Goal: Task Accomplishment & Management: Complete application form

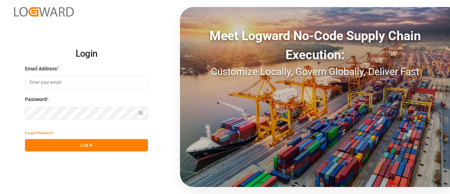
type input "manthan.sutaria@jamindustries.com"
click at [78, 148] on button "Log In" at bounding box center [86, 145] width 123 height 12
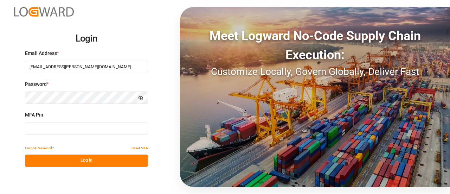
click at [38, 126] on input at bounding box center [86, 128] width 123 height 12
type input "670136"
click at [45, 160] on button "Log In" at bounding box center [86, 160] width 123 height 12
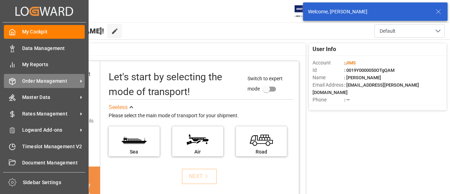
click at [16, 80] on div "Order Management Order Management" at bounding box center [44, 81] width 81 height 14
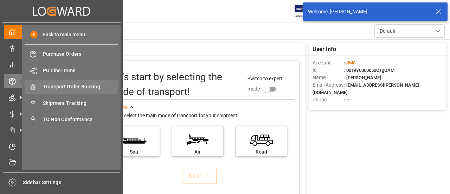
click at [74, 90] on span "Transport Order Booking" at bounding box center [81, 86] width 76 height 7
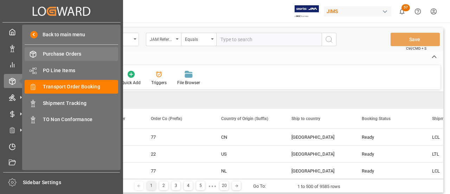
click at [51, 54] on span "Purchase Orders" at bounding box center [81, 53] width 76 height 7
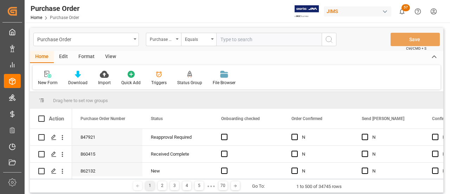
click at [245, 38] on input "text" at bounding box center [268, 39] width 105 height 13
paste input "864677"
type input "864677"
click at [332, 43] on icon "search button" at bounding box center [329, 39] width 8 height 8
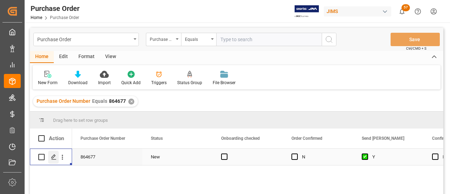
click at [54, 161] on div "Press SPACE to select this row." at bounding box center [53, 156] width 11 height 13
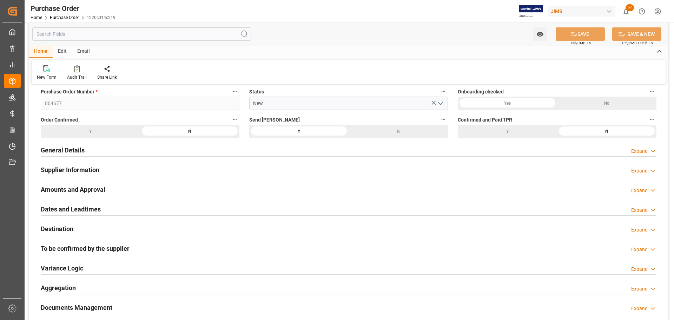
scroll to position [204, 0]
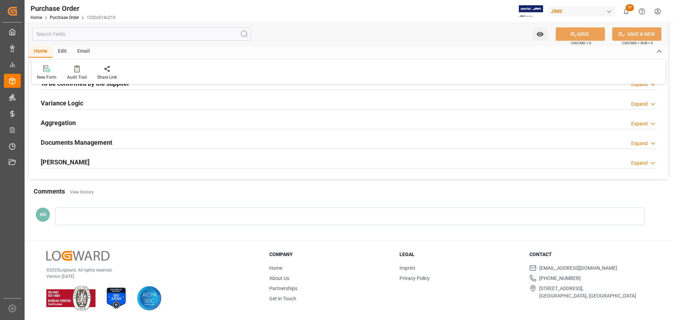
click at [80, 139] on h2 "Documents Management" at bounding box center [77, 142] width 72 height 9
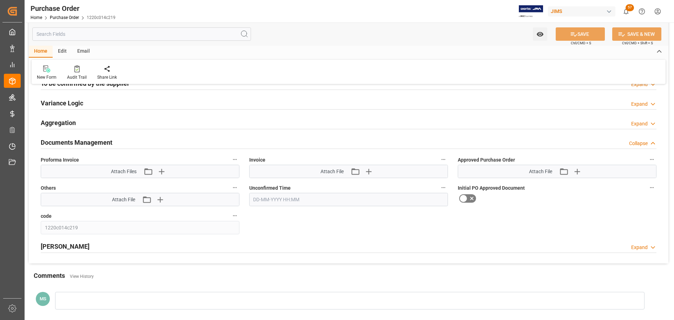
click at [81, 142] on h2 "Documents Management" at bounding box center [77, 142] width 72 height 9
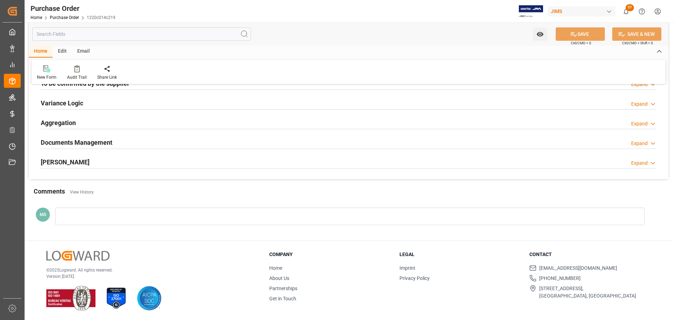
click at [76, 164] on h2 "EDI Milestones" at bounding box center [65, 161] width 49 height 9
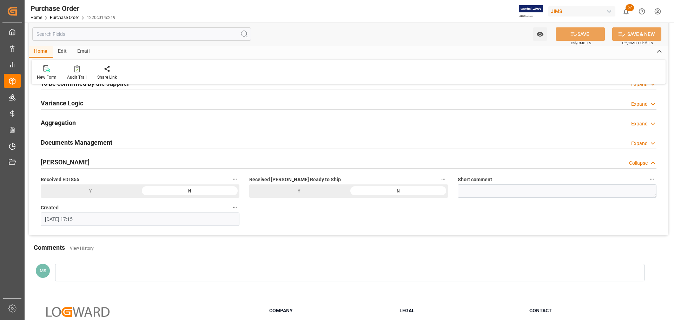
click at [81, 164] on h2 "EDI Milestones" at bounding box center [65, 161] width 49 height 9
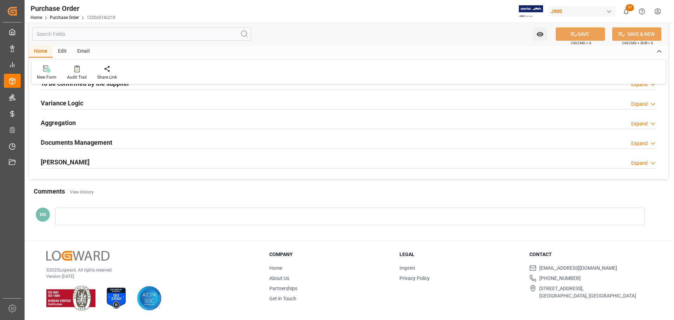
click at [81, 164] on h2 "EDI Milestones" at bounding box center [65, 161] width 49 height 9
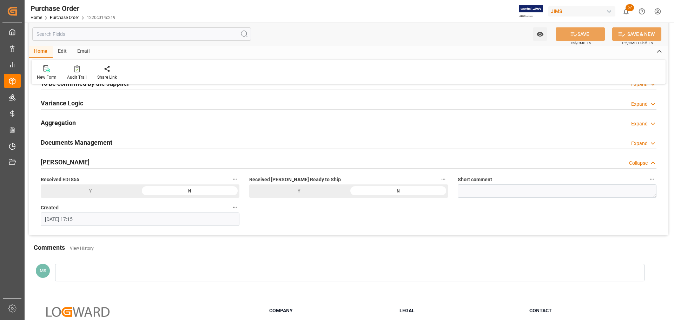
click at [81, 164] on h2 "EDI Milestones" at bounding box center [65, 161] width 49 height 9
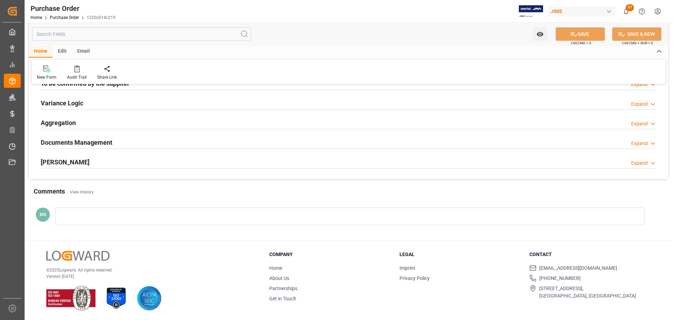
click at [117, 164] on div "EDI Milestones Expand" at bounding box center [349, 161] width 616 height 13
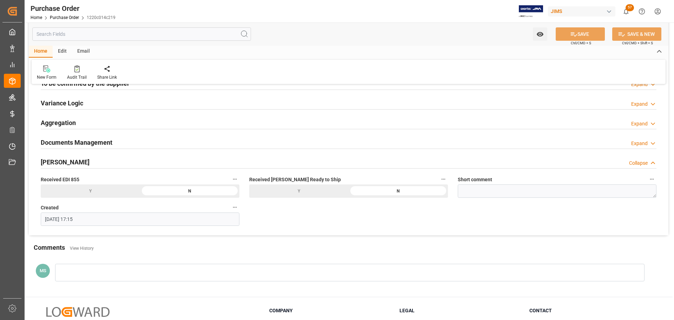
click at [103, 160] on div "EDI Milestones Collapse" at bounding box center [349, 161] width 616 height 13
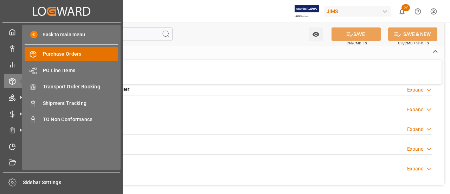
click at [72, 56] on span "Purchase Orders" at bounding box center [81, 53] width 76 height 7
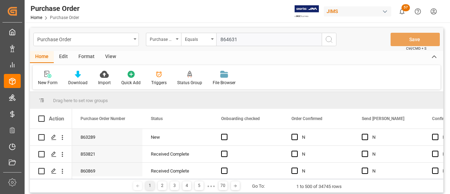
type input "864631"
click at [328, 43] on icon "search button" at bounding box center [329, 39] width 8 height 8
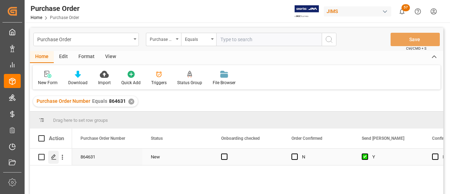
click at [58, 159] on div "Press SPACE to select this row." at bounding box center [53, 156] width 11 height 13
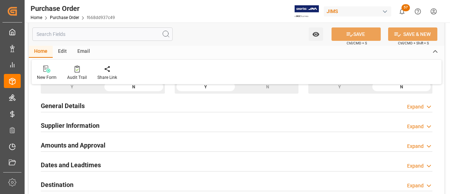
scroll to position [246, 0]
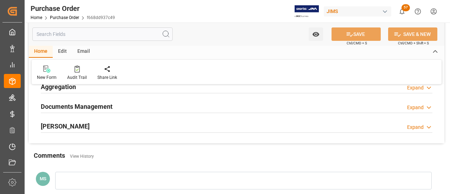
click at [85, 126] on div "EDI Milestones Expand" at bounding box center [236, 125] width 391 height 13
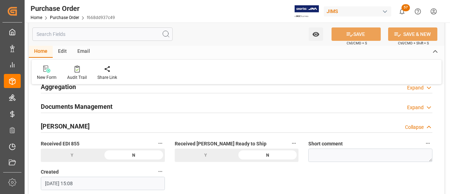
click at [91, 125] on div "EDI Milestones Collapse" at bounding box center [236, 125] width 391 height 13
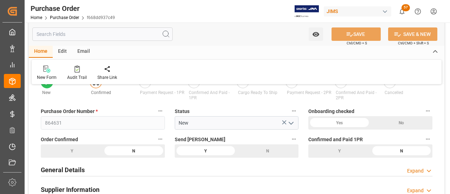
scroll to position [0, 0]
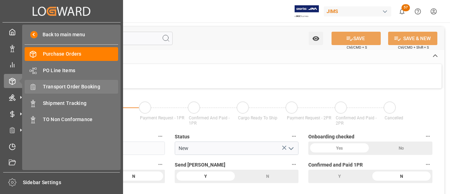
click at [63, 87] on span "Transport Order Booking" at bounding box center [81, 86] width 76 height 7
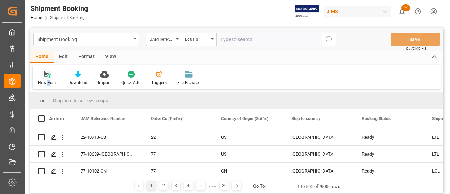
click at [48, 80] on div "New Form" at bounding box center [48, 82] width 20 height 6
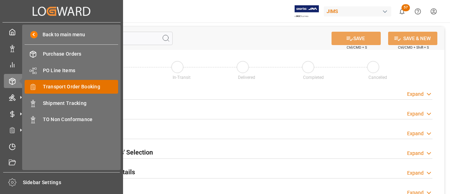
click at [73, 86] on span "Transport Order Booking" at bounding box center [81, 86] width 76 height 7
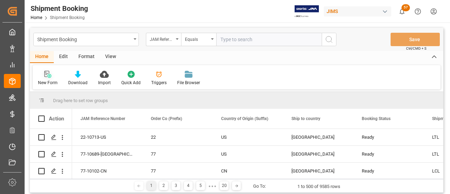
click at [42, 74] on div at bounding box center [48, 73] width 20 height 7
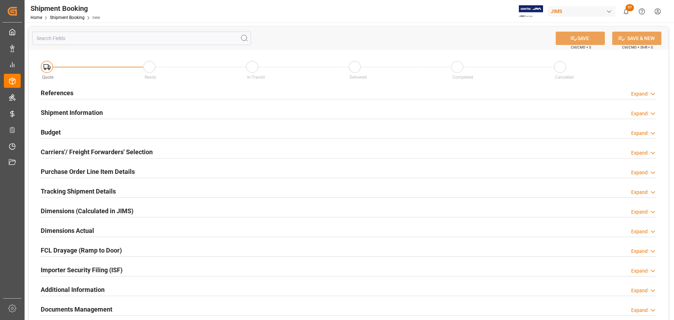
click at [87, 92] on div "References Expand" at bounding box center [349, 92] width 616 height 13
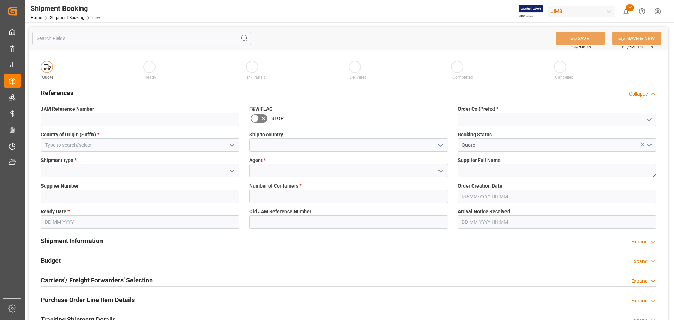
click at [449, 111] on span "Order Co (Prefix) *" at bounding box center [478, 108] width 41 height 7
click at [449, 115] on input at bounding box center [557, 119] width 199 height 13
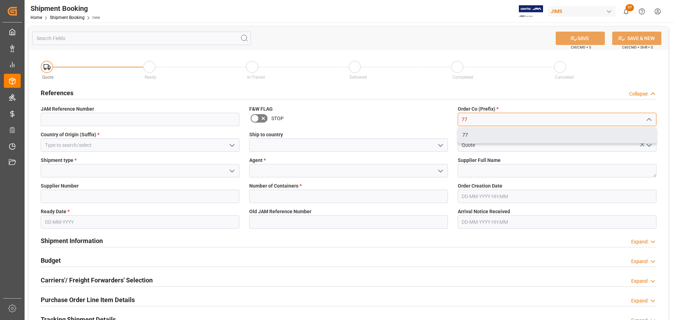
click at [449, 130] on div "77" at bounding box center [557, 135] width 198 height 16
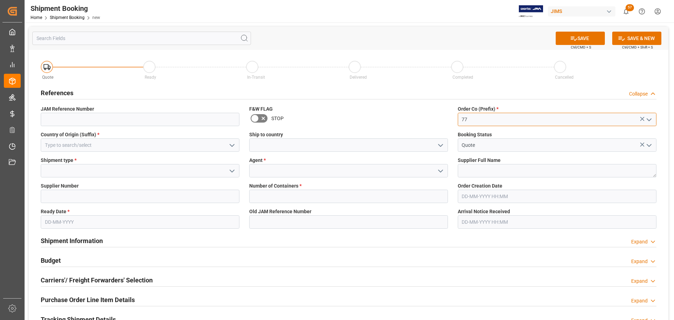
type input "77"
click at [143, 145] on input at bounding box center [140, 144] width 199 height 13
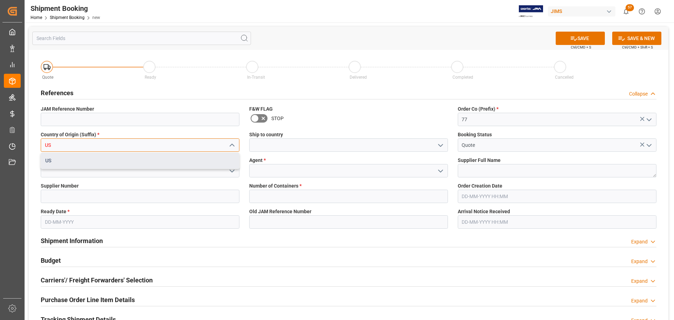
click at [142, 160] on div "US" at bounding box center [140, 161] width 198 height 16
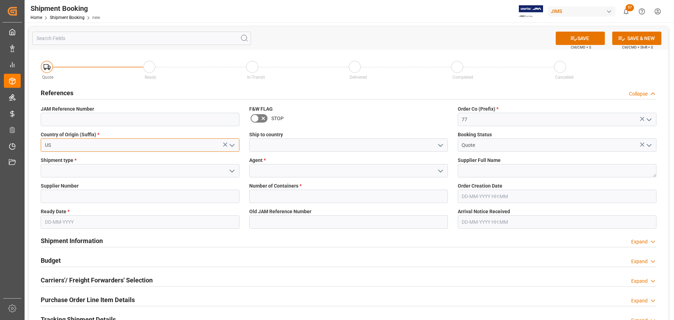
type input "US"
click at [286, 149] on input at bounding box center [348, 144] width 199 height 13
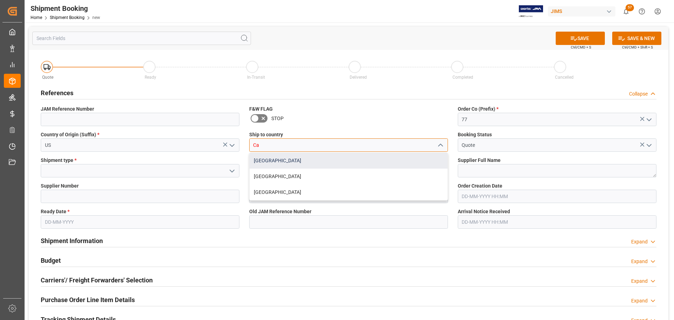
click at [272, 162] on div "Canada" at bounding box center [349, 161] width 198 height 16
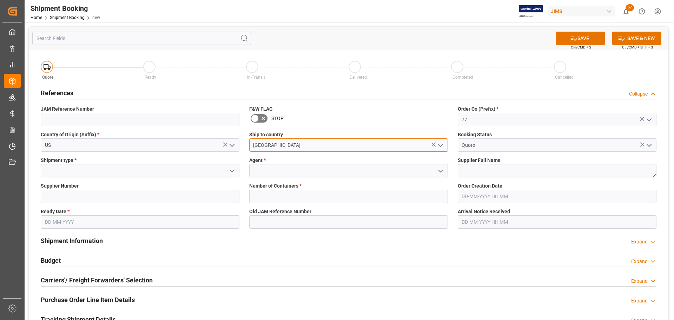
type input "Canada"
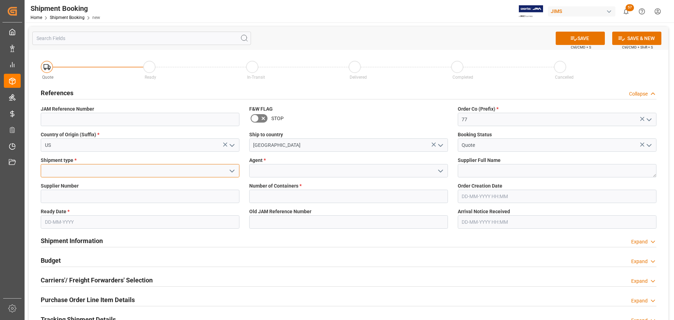
click at [125, 172] on input at bounding box center [140, 170] width 199 height 13
type input "K"
click at [124, 182] on div "LTL" at bounding box center [140, 186] width 198 height 16
type input "LTL"
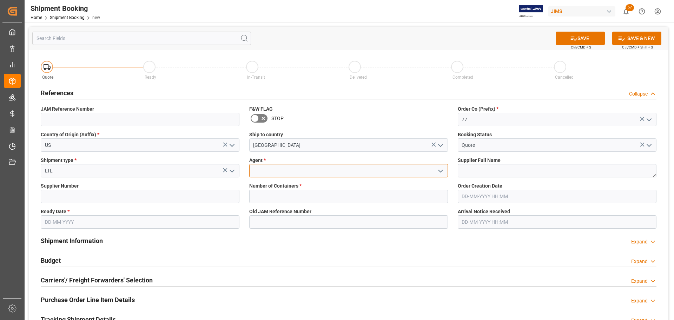
click at [319, 175] on input at bounding box center [348, 170] width 199 height 13
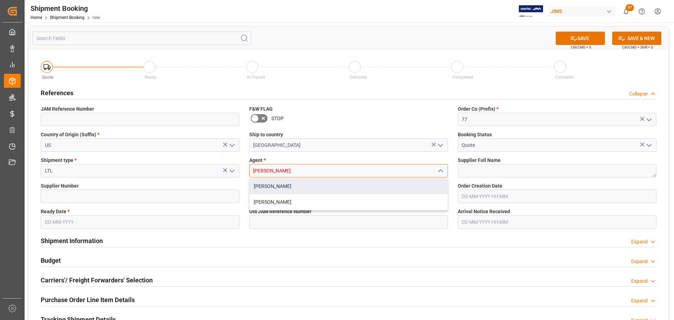
click at [320, 187] on div "[PERSON_NAME]" at bounding box center [349, 186] width 198 height 16
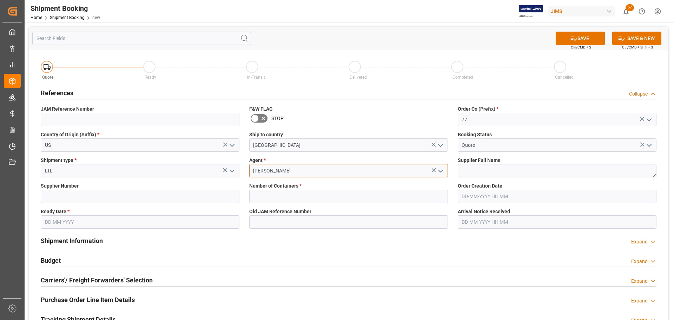
type input "[PERSON_NAME]"
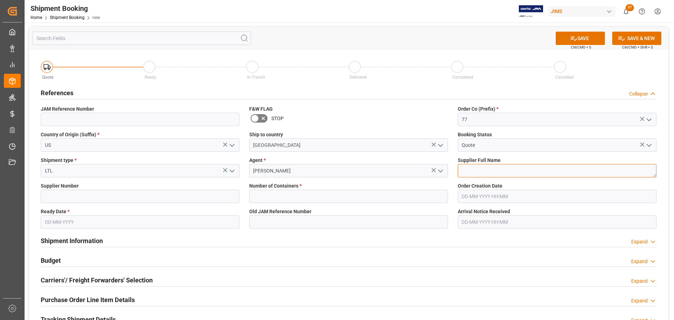
click at [449, 164] on textarea at bounding box center [557, 170] width 199 height 13
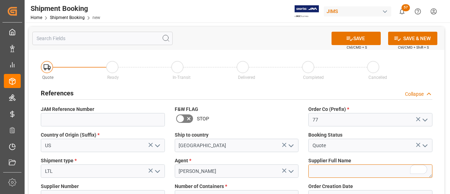
click at [360, 167] on textarea "To enrich screen reader interactions, please activate Accessibility in Grammarl…" at bounding box center [370, 170] width 124 height 13
paste textarea "DW ([GEOGRAPHIC_DATA])"
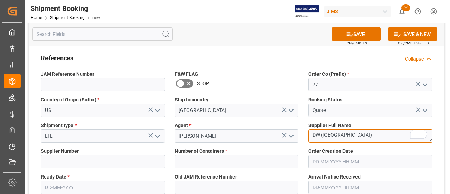
type textarea "DW ([GEOGRAPHIC_DATA])"
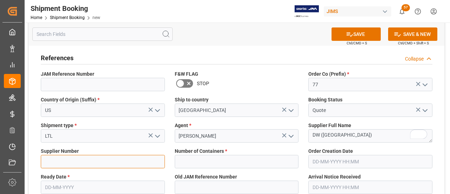
click at [59, 163] on input at bounding box center [103, 161] width 124 height 13
paste input "404227"
type input "404227"
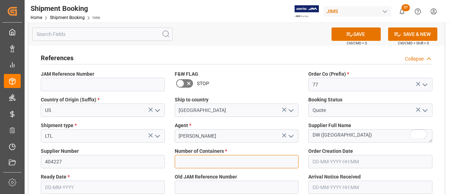
click at [208, 167] on input "text" at bounding box center [237, 161] width 124 height 13
type input "0"
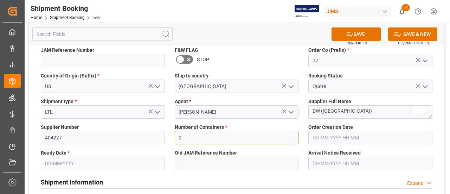
scroll to position [70, 0]
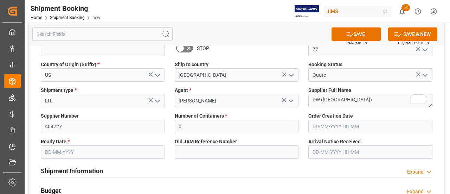
click at [85, 151] on input "text" at bounding box center [103, 151] width 124 height 13
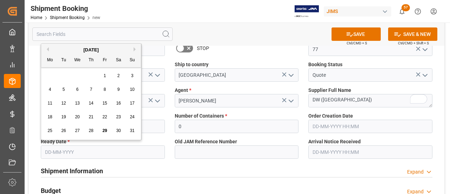
click at [105, 132] on span "29" at bounding box center [104, 130] width 5 height 5
type input "[DATE]"
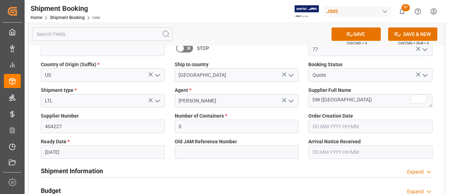
click at [350, 40] on span "Ctrl/CMD + S" at bounding box center [356, 42] width 20 height 5
click at [349, 35] on icon at bounding box center [349, 34] width 7 height 7
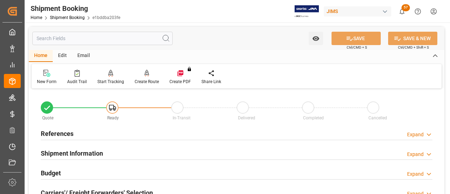
click at [83, 128] on div "References Expand" at bounding box center [236, 132] width 391 height 13
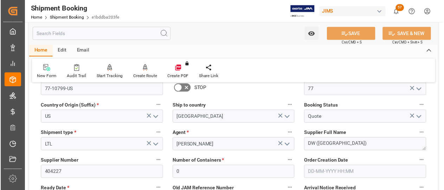
scroll to position [35, 0]
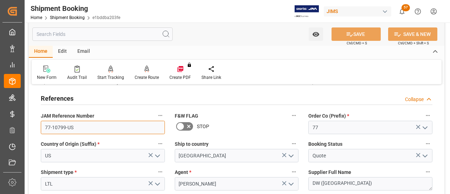
drag, startPoint x: 89, startPoint y: 132, endPoint x: 29, endPoint y: 132, distance: 59.4
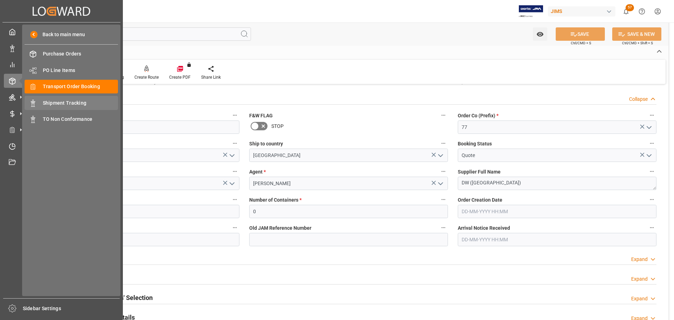
click at [70, 103] on span "Shipment Tracking" at bounding box center [81, 102] width 76 height 7
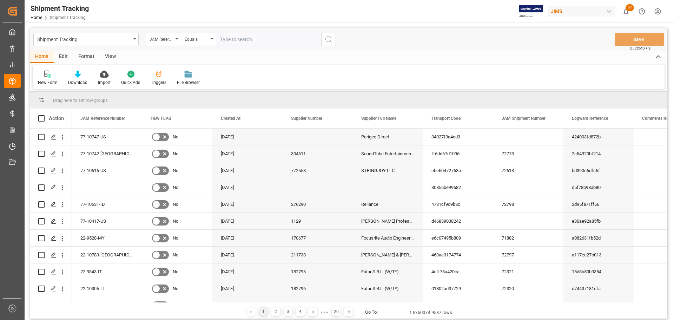
click at [110, 58] on div "View" at bounding box center [110, 57] width 21 height 12
click at [78, 75] on icon at bounding box center [79, 74] width 7 height 7
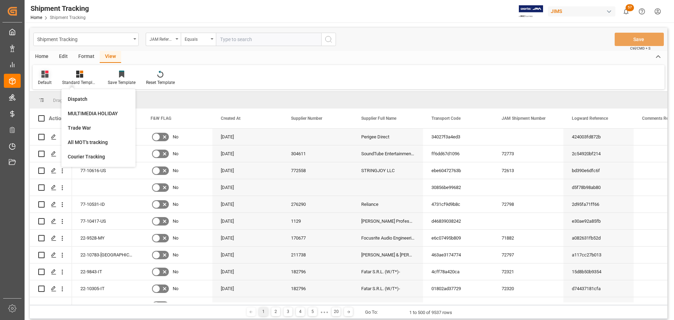
click at [50, 73] on div at bounding box center [45, 73] width 14 height 7
click at [62, 113] on div "Shipment Tracking" at bounding box center [71, 113] width 61 height 7
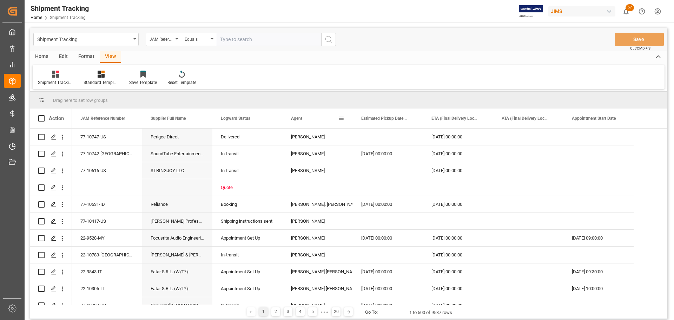
click at [339, 119] on span at bounding box center [341, 118] width 6 height 6
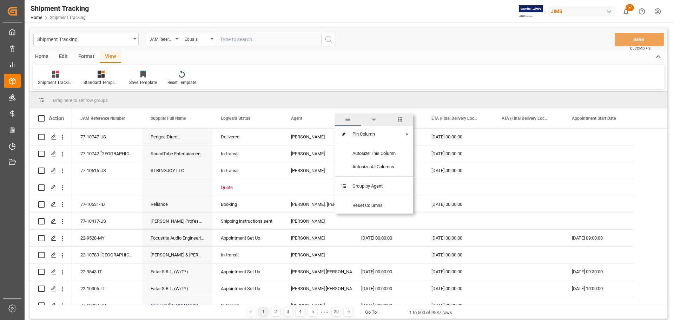
click at [414, 84] on div "Shipment Tracking Standard Templates Save Template Reset Template" at bounding box center [349, 77] width 632 height 24
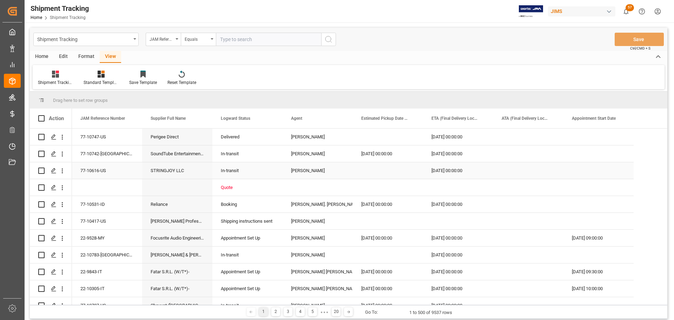
click at [305, 171] on div "[PERSON_NAME]" at bounding box center [317, 171] width 53 height 16
click at [342, 116] on span at bounding box center [341, 118] width 6 height 6
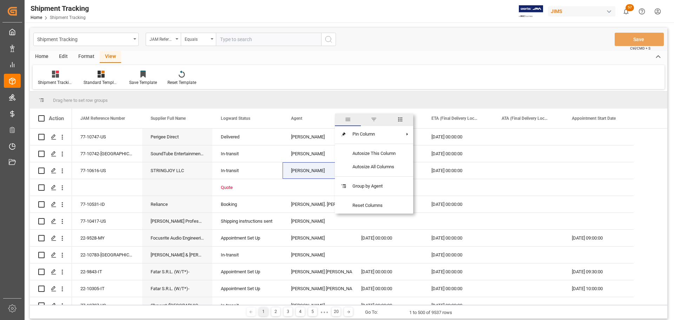
click at [376, 120] on span "filter" at bounding box center [374, 119] width 6 height 6
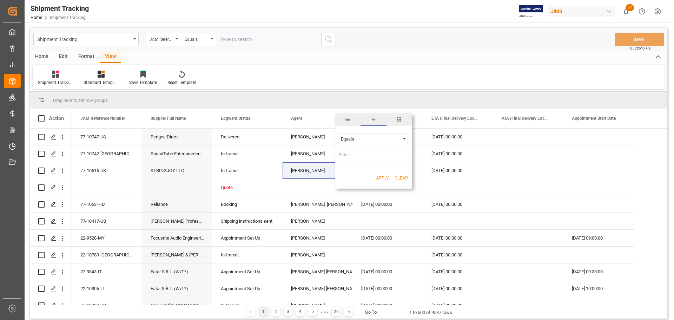
click at [370, 155] on input "Filter Value" at bounding box center [373, 156] width 69 height 14
type input "[PERSON_NAME]"
click at [386, 177] on button "Apply" at bounding box center [382, 178] width 13 height 7
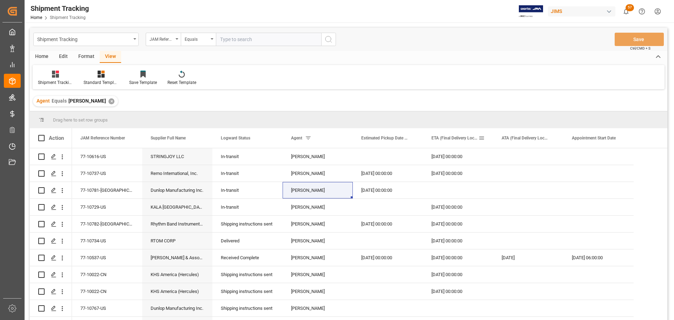
click at [449, 135] on span at bounding box center [482, 138] width 6 height 6
click at [449, 174] on input "date" at bounding box center [514, 176] width 69 height 14
type input "2025-08-30"
click at [449, 193] on button "Apply" at bounding box center [523, 197] width 13 height 7
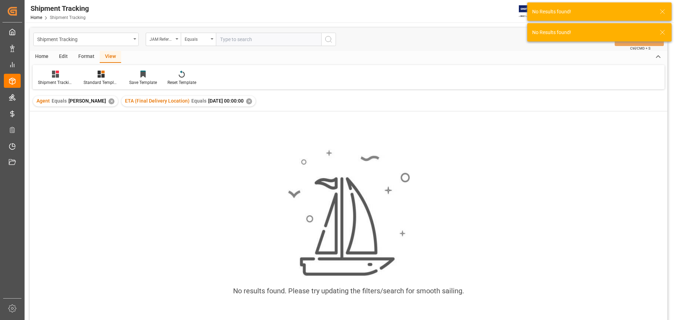
click at [252, 100] on div "✕" at bounding box center [249, 101] width 6 height 6
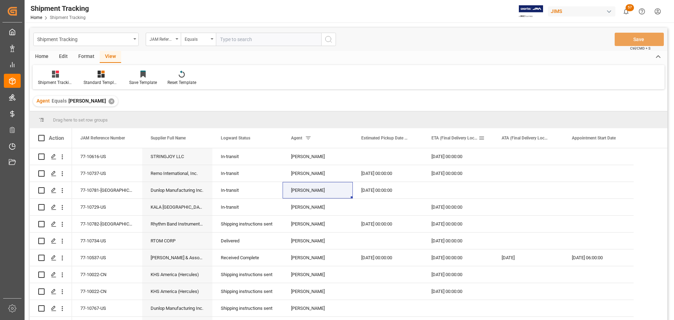
click at [449, 138] on span at bounding box center [482, 138] width 6 height 6
click at [449, 158] on span "Filtering operator" at bounding box center [545, 158] width 6 height 6
click at [449, 182] on div "Less than" at bounding box center [514, 180] width 69 height 11
click at [449, 174] on input "date" at bounding box center [514, 176] width 69 height 14
click at [449, 173] on input "date" at bounding box center [514, 176] width 69 height 14
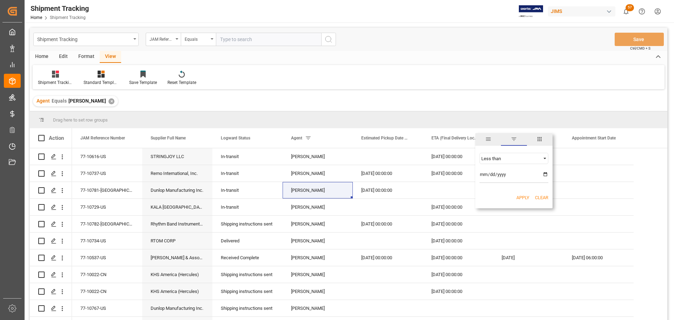
type input "2025-09-01"
click at [449, 193] on button "Apply" at bounding box center [523, 197] width 13 height 7
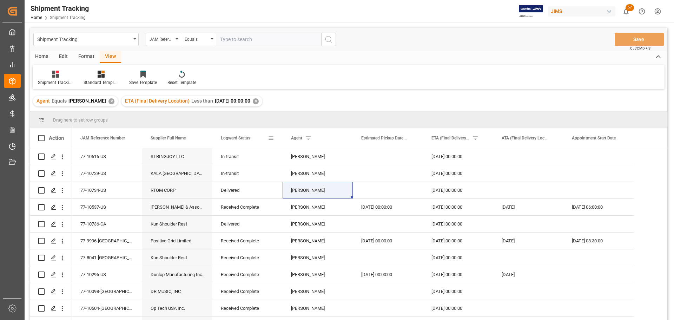
click at [269, 138] on span at bounding box center [271, 138] width 6 height 6
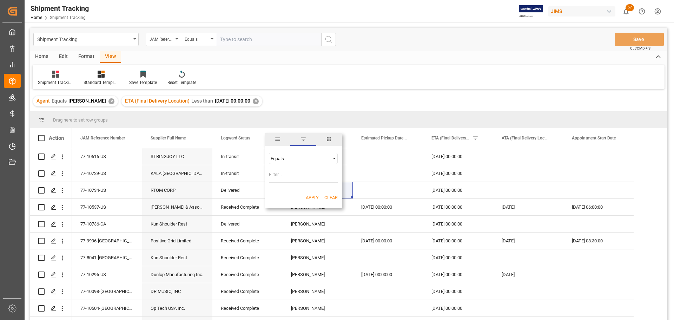
click at [313, 158] on div "Equals" at bounding box center [300, 158] width 59 height 5
click at [310, 192] on div "Contains" at bounding box center [303, 192] width 69 height 11
click at [278, 175] on input "Filter Value" at bounding box center [303, 176] width 69 height 14
click at [239, 158] on div "In-transit" at bounding box center [247, 157] width 53 height 16
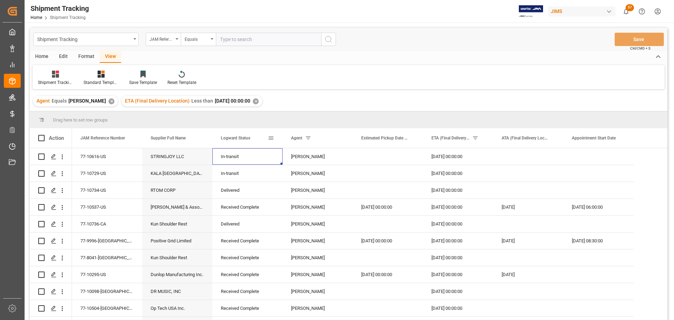
click at [274, 138] on span at bounding box center [271, 138] width 6 height 6
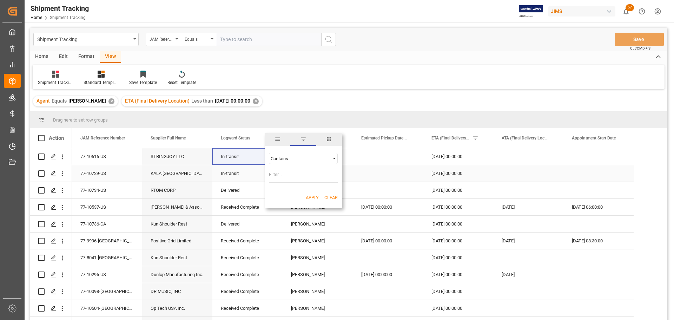
click at [245, 153] on div "In-transit" at bounding box center [247, 157] width 53 height 16
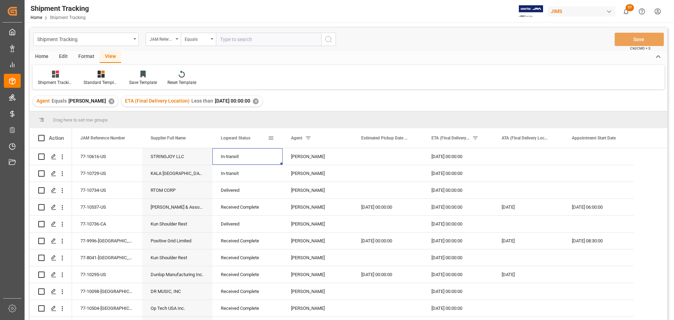
click at [275, 137] on div "Logward Status" at bounding box center [248, 138] width 70 height 20
click at [273, 137] on span at bounding box center [271, 138] width 6 height 6
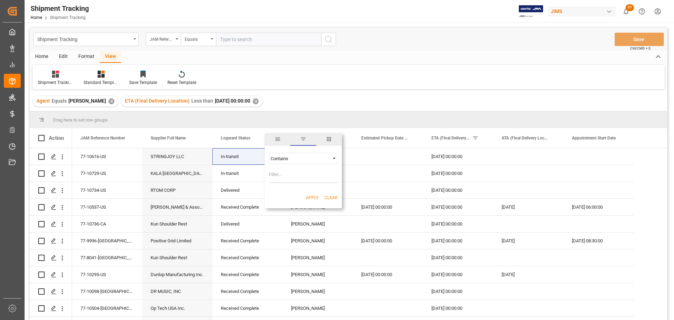
click at [291, 156] on div "Contains" at bounding box center [300, 158] width 59 height 5
click at [291, 172] on div "Equals" at bounding box center [303, 169] width 69 height 11
click at [291, 172] on input "Filter Value" at bounding box center [303, 176] width 69 height 14
paste input "In-transit"
type input "In-transit"
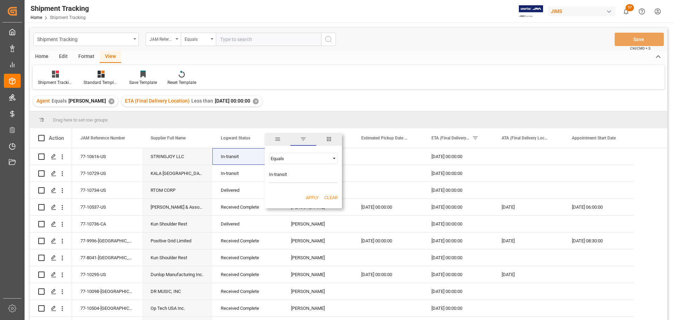
click at [313, 193] on button "Apply" at bounding box center [312, 197] width 13 height 7
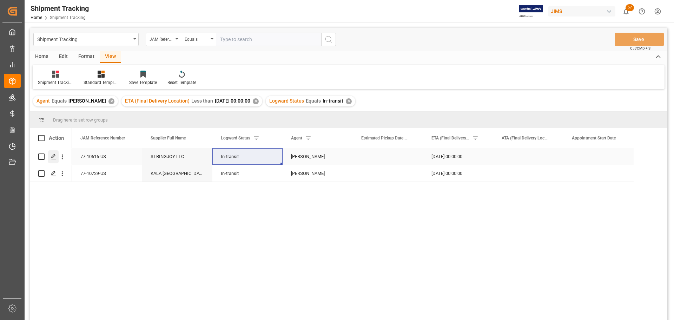
click at [55, 156] on icon "Press SPACE to select this row." at bounding box center [54, 157] width 6 height 6
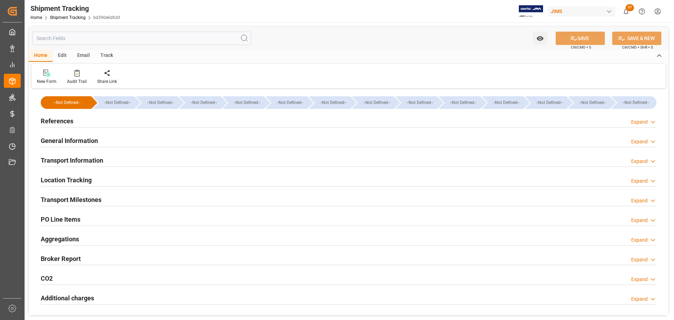
type input "3304.8"
click at [93, 193] on h2 "Transport Milestones" at bounding box center [71, 199] width 61 height 9
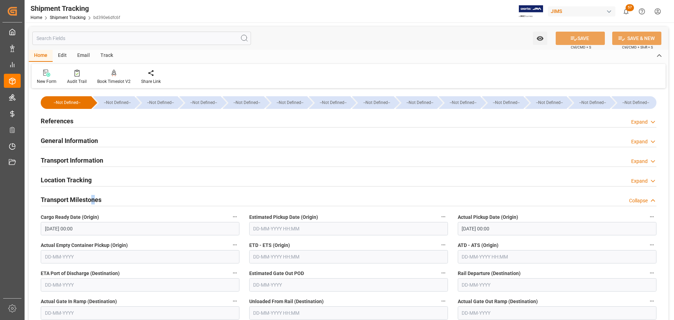
drag, startPoint x: 93, startPoint y: 202, endPoint x: 93, endPoint y: 191, distance: 11.2
click at [93, 193] on h2 "Transport Milestones" at bounding box center [71, 199] width 61 height 9
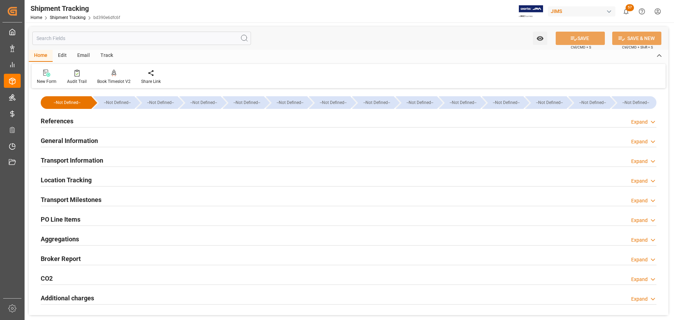
click at [96, 164] on h2 "Transport Information" at bounding box center [72, 160] width 63 height 9
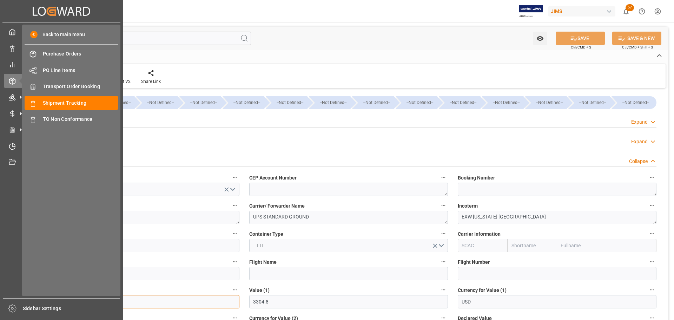
drag, startPoint x: 98, startPoint y: 299, endPoint x: 21, endPoint y: 301, distance: 77.3
click at [21, 193] on div "Created by potrace 1.15, written by Peter Selinger 2001-2017 Created by potrace…" at bounding box center [337, 160] width 674 height 320
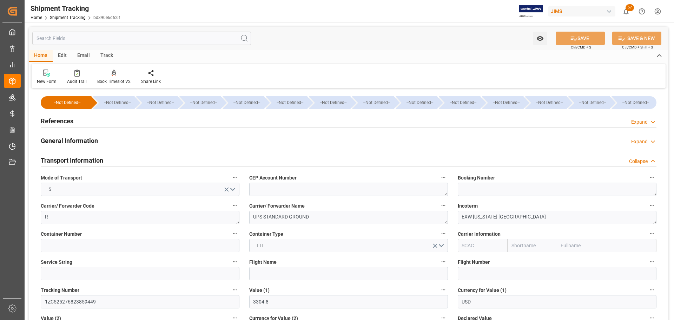
click at [106, 155] on div "Transport Information Collapse" at bounding box center [349, 159] width 616 height 13
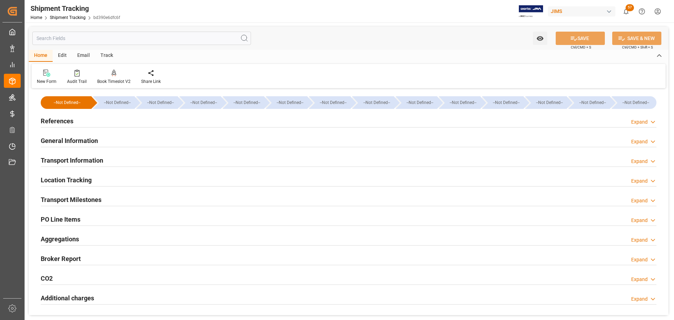
click at [104, 201] on div "Transport Milestones Expand" at bounding box center [349, 198] width 616 height 13
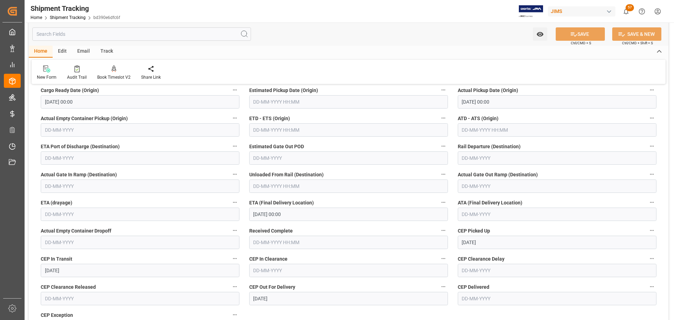
scroll to position [141, 0]
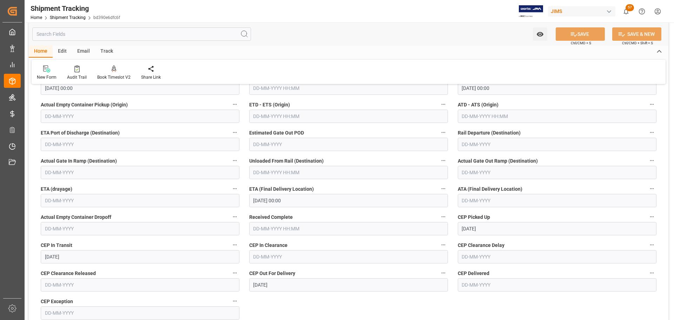
click at [481, 197] on input "text" at bounding box center [557, 200] width 199 height 13
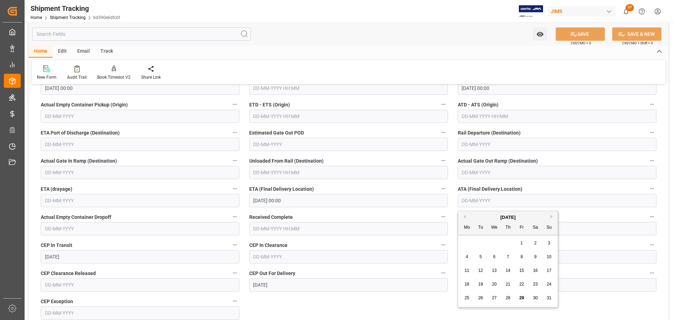
click at [521, 299] on span "29" at bounding box center [522, 297] width 5 height 5
type input "[DATE]"
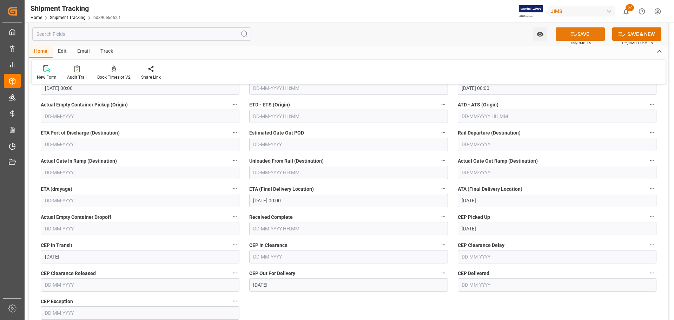
click at [577, 32] on button "SAVE" at bounding box center [580, 33] width 49 height 13
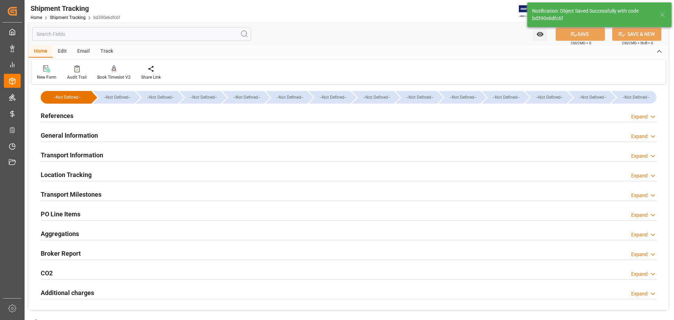
scroll to position [0, 0]
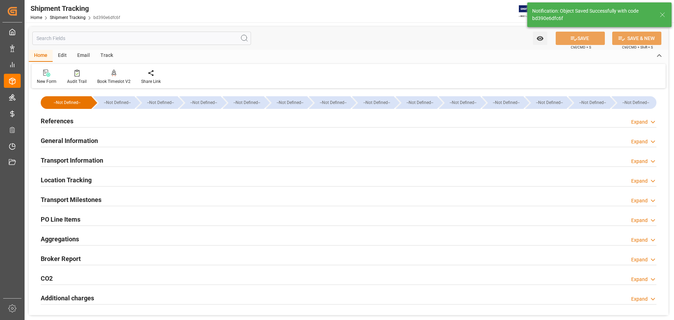
click at [64, 118] on h2 "References" at bounding box center [57, 120] width 33 height 9
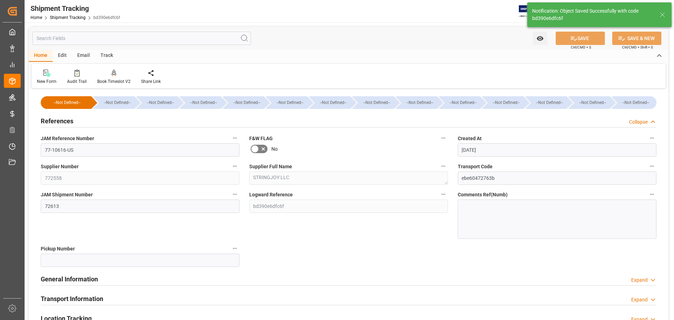
click at [78, 123] on div "References Collapse" at bounding box center [349, 120] width 616 height 13
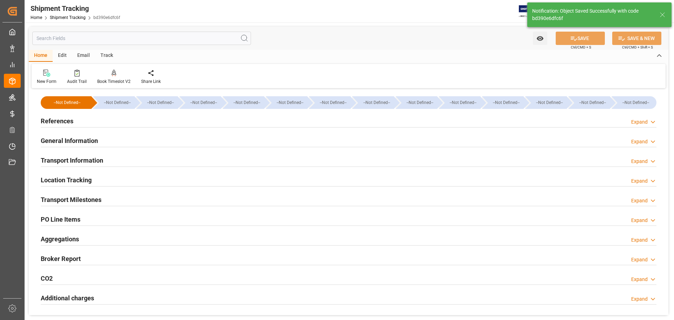
click at [81, 142] on h2 "General Information" at bounding box center [69, 140] width 57 height 9
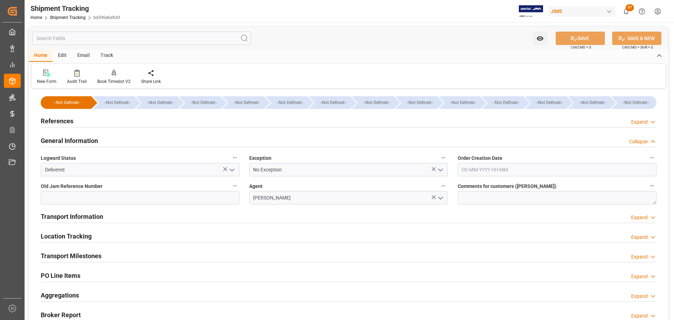
click at [81, 143] on h2 "General Information" at bounding box center [69, 140] width 57 height 9
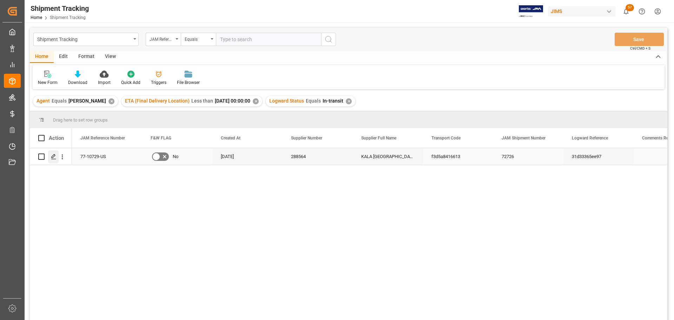
click at [53, 156] on icon "Press SPACE to select this row." at bounding box center [54, 157] width 6 height 6
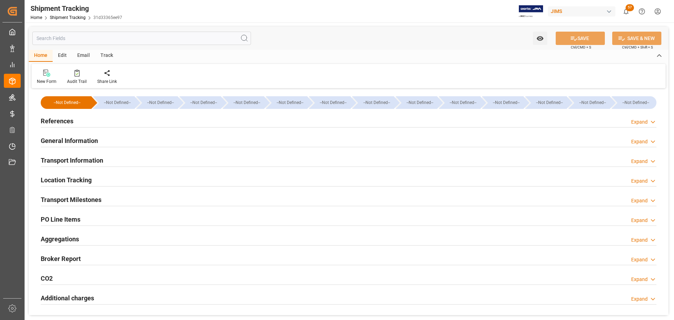
type input "518.79"
click at [109, 155] on div "Transport Information Expand" at bounding box center [349, 159] width 616 height 13
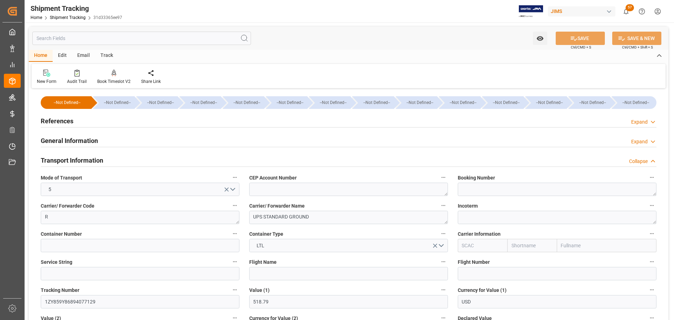
scroll to position [70, 0]
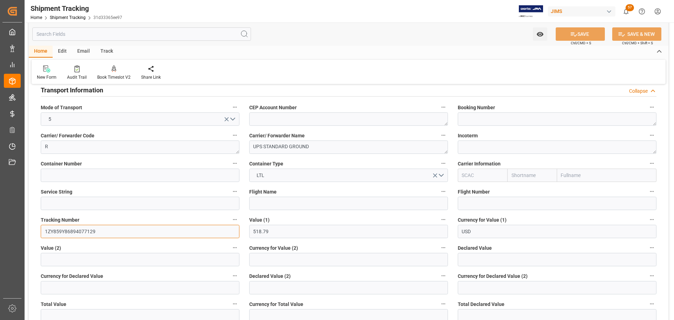
drag, startPoint x: 110, startPoint y: 227, endPoint x: 21, endPoint y: 229, distance: 88.9
click at [21, 229] on div "Created by potrace 1.15, written by [PERSON_NAME] [DATE]-[DATE] Created by potr…" at bounding box center [337, 160] width 674 height 320
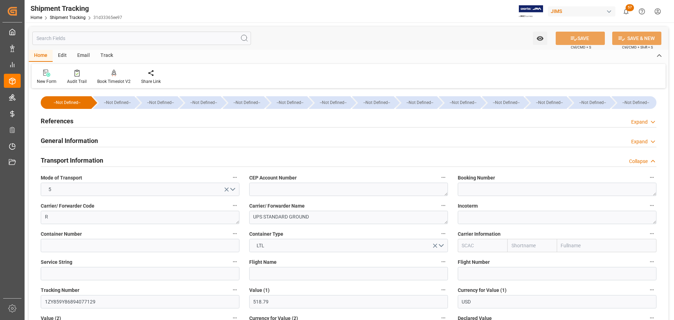
click at [125, 161] on div "Transport Information Collapse" at bounding box center [349, 159] width 616 height 13
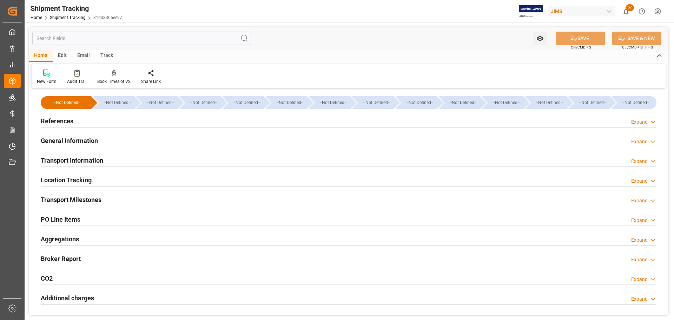
click at [144, 197] on div "Transport Milestones Expand" at bounding box center [349, 198] width 616 height 13
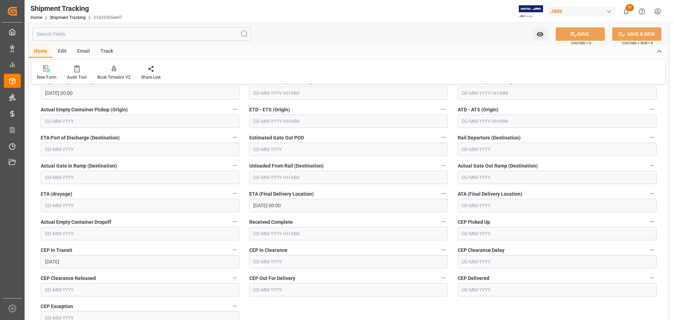
scroll to position [176, 0]
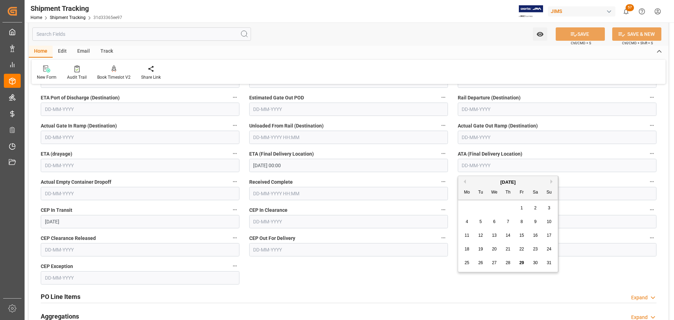
click at [486, 167] on input "text" at bounding box center [557, 165] width 199 height 13
click at [522, 262] on span "29" at bounding box center [522, 262] width 5 height 5
type input "[DATE]"
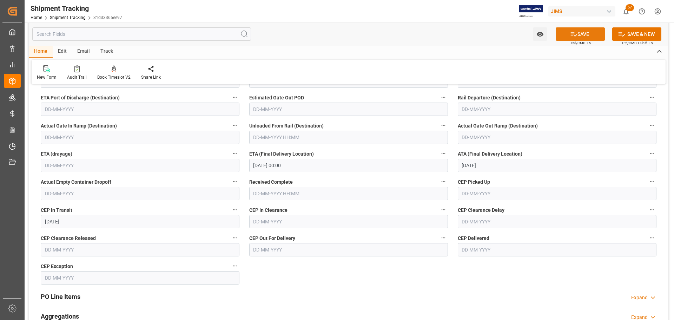
click at [580, 36] on button "SAVE" at bounding box center [580, 33] width 49 height 13
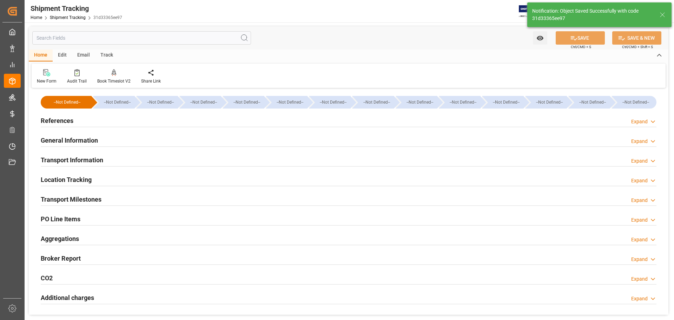
scroll to position [0, 0]
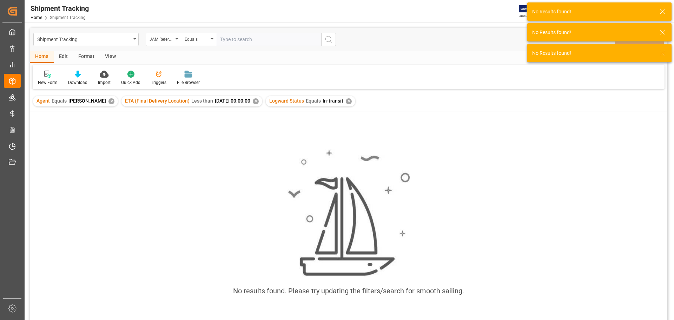
click at [352, 100] on div "✕" at bounding box center [349, 101] width 6 height 6
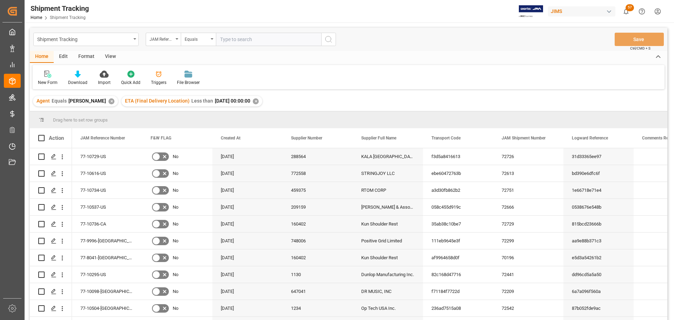
click at [105, 57] on div "View" at bounding box center [110, 57] width 21 height 12
click at [46, 74] on icon at bounding box center [44, 74] width 7 height 7
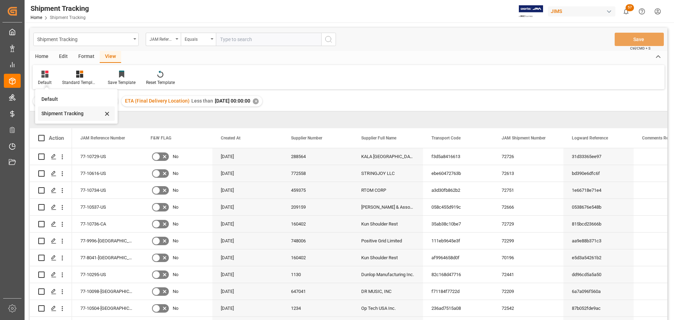
click at [60, 111] on div "Shipment Tracking" at bounding box center [71, 113] width 61 height 7
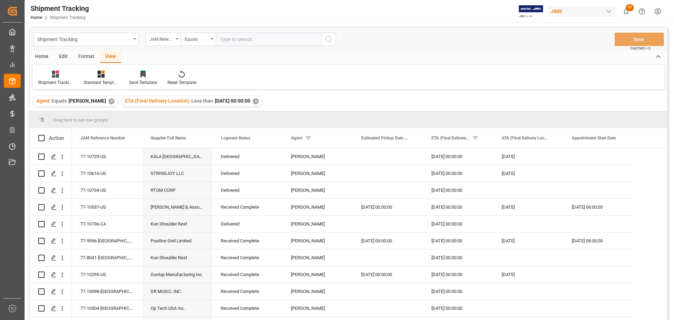
click at [211, 125] on div "Drag here to set row groups" at bounding box center [349, 119] width 638 height 17
click at [271, 138] on span at bounding box center [271, 138] width 6 height 6
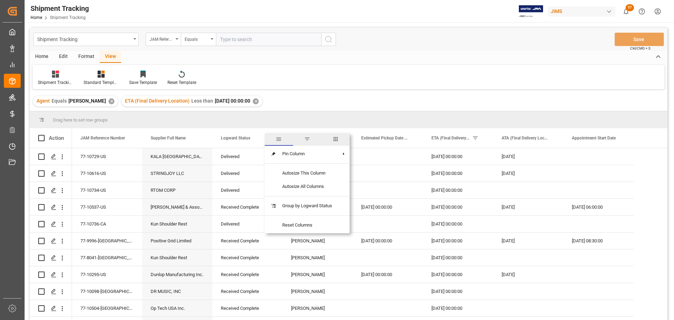
click at [271, 138] on span "general" at bounding box center [279, 139] width 28 height 13
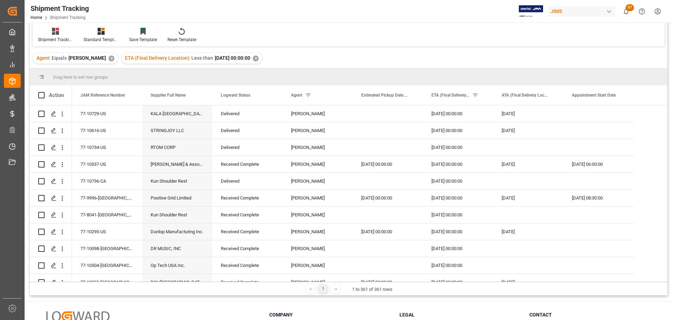
scroll to position [35, 0]
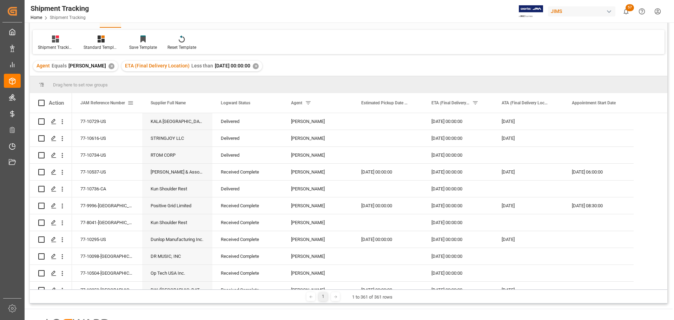
click at [130, 102] on span at bounding box center [131, 103] width 6 height 6
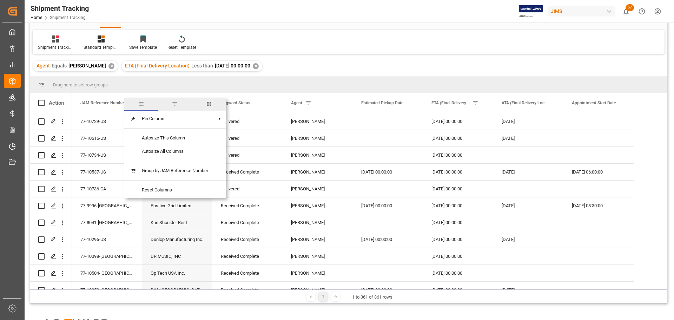
click at [172, 106] on span "filter" at bounding box center [175, 104] width 34 height 13
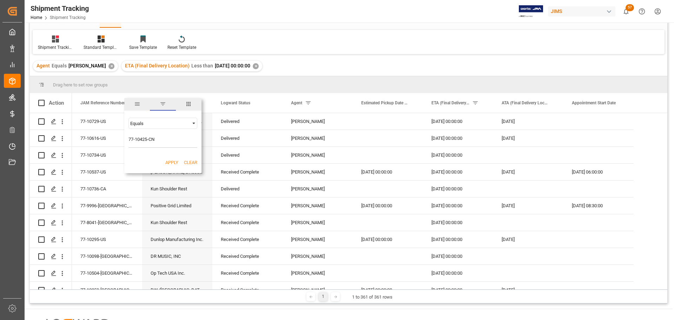
type input "77-10425-CN"
click at [172, 161] on button "Apply" at bounding box center [171, 162] width 13 height 7
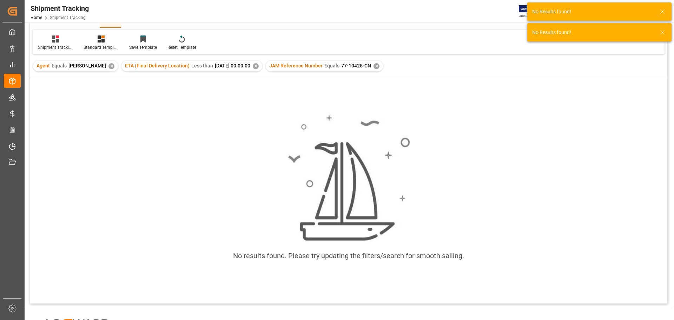
click at [380, 66] on div "✕" at bounding box center [377, 66] width 6 height 6
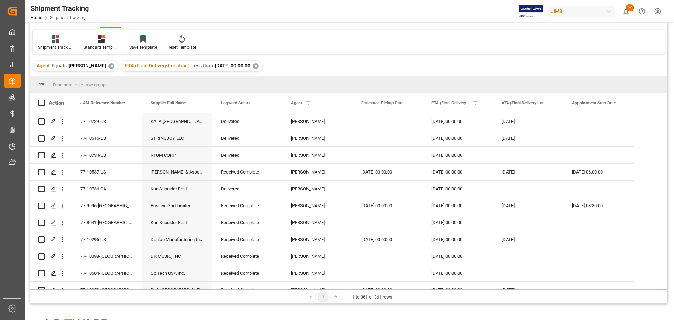
click at [259, 66] on div "✕" at bounding box center [256, 66] width 6 height 6
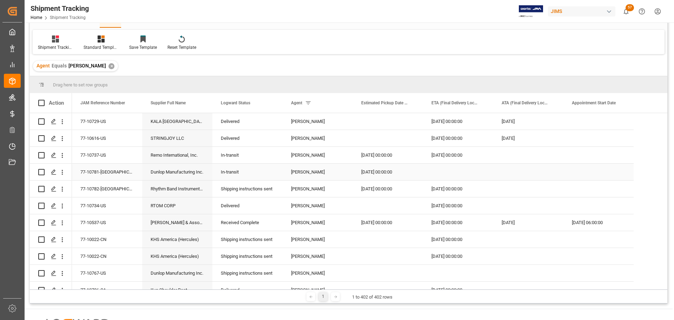
click at [231, 171] on div "In-transit" at bounding box center [247, 172] width 53 height 16
click at [274, 102] on span at bounding box center [271, 103] width 6 height 6
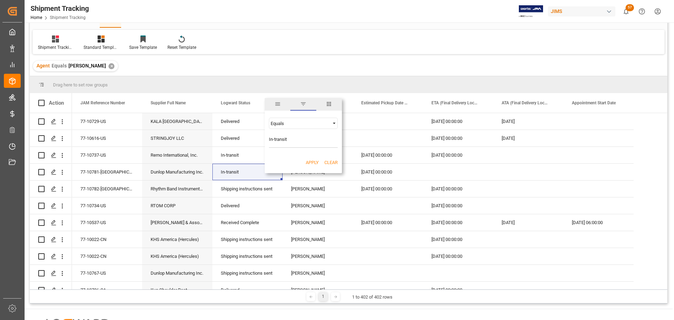
type input "In-transit"
click at [307, 160] on button "Apply" at bounding box center [312, 162] width 13 height 7
